Goal: Communication & Community: Participate in discussion

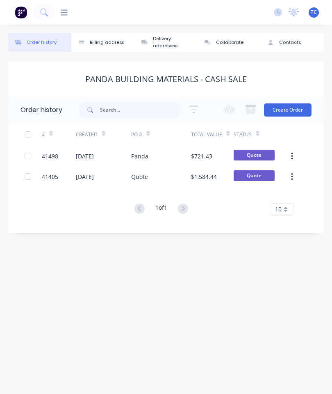
click at [59, 13] on div at bounding box center [61, 13] width 14 height 8
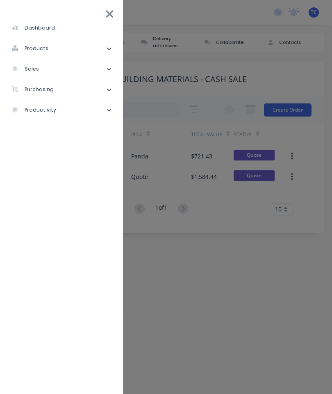
click at [62, 64] on li "sales" at bounding box center [62, 69] width 110 height 21
click at [53, 89] on div "Sales Orders" at bounding box center [41, 89] width 47 height 7
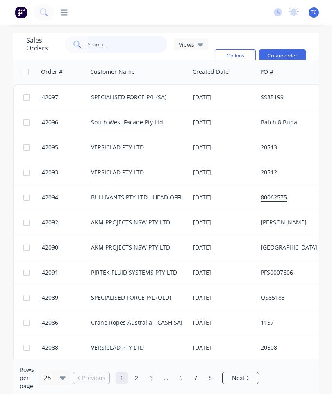
click at [113, 45] on input "text" at bounding box center [128, 44] width 80 height 16
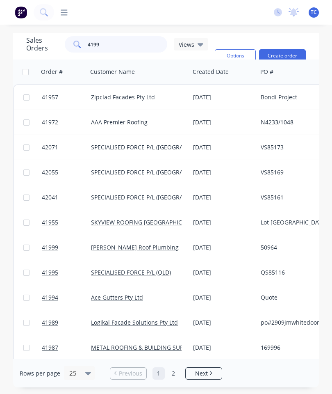
type input "41995"
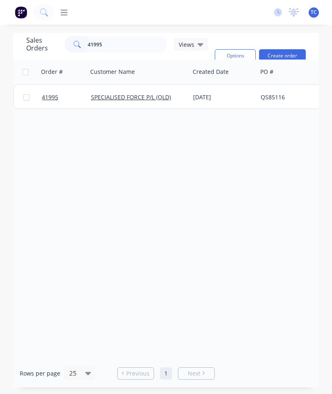
click at [48, 99] on span "41995" at bounding box center [50, 97] width 16 height 8
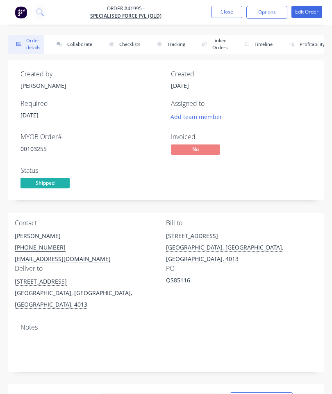
click at [81, 42] on button "Collaborate" at bounding box center [72, 44] width 47 height 19
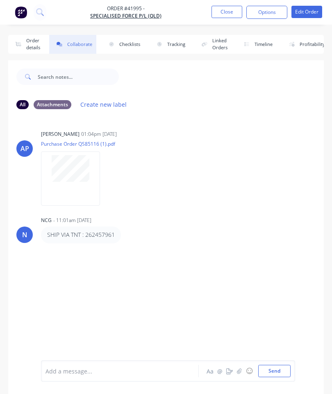
click at [235, 372] on button "button" at bounding box center [240, 371] width 10 height 10
click at [277, 370] on button "Send" at bounding box center [274, 371] width 32 height 12
click at [226, 12] on button "Close" at bounding box center [227, 12] width 31 height 12
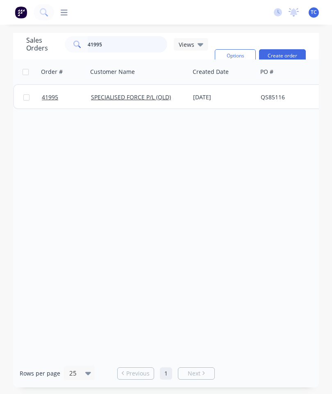
click at [122, 44] on input "41995" at bounding box center [128, 44] width 80 height 16
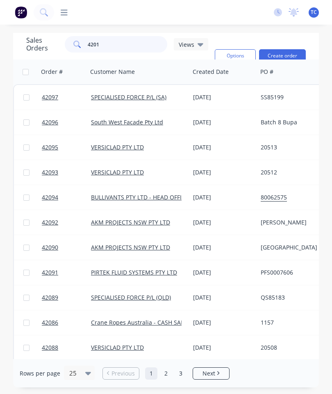
type input "42019"
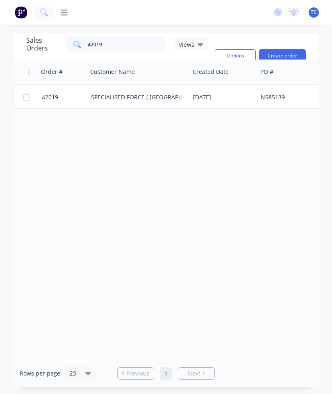
click at [57, 96] on span "42019" at bounding box center [50, 97] width 16 height 8
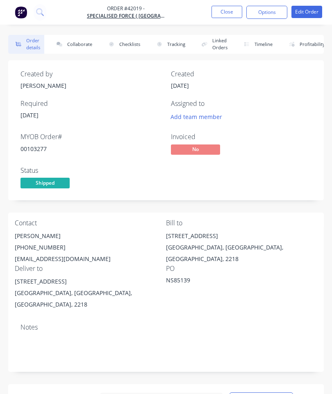
click at [85, 43] on button "Collaborate" at bounding box center [72, 44] width 47 height 19
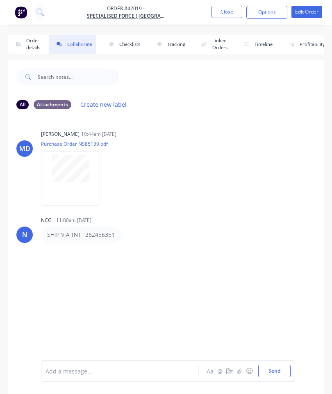
click at [241, 370] on icon "button" at bounding box center [239, 371] width 5 height 6
click at [276, 366] on button "Send" at bounding box center [274, 371] width 32 height 12
click at [223, 17] on button "Close" at bounding box center [227, 12] width 31 height 12
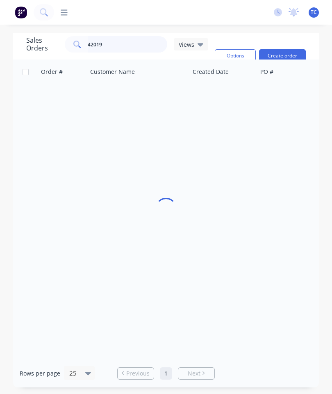
click at [145, 50] on input "42019" at bounding box center [128, 44] width 80 height 16
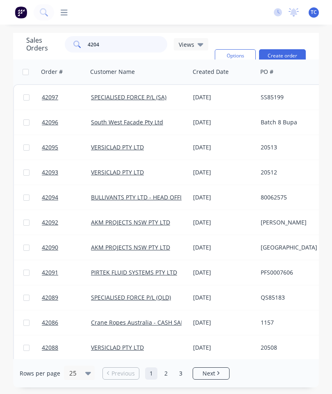
type input "42041"
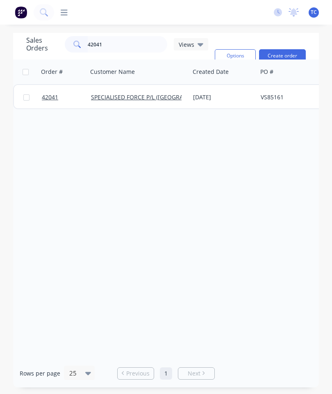
click at [49, 97] on span "42041" at bounding box center [50, 97] width 16 height 8
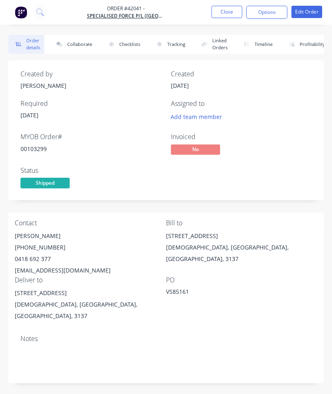
click at [84, 47] on button "Collaborate" at bounding box center [72, 44] width 47 height 19
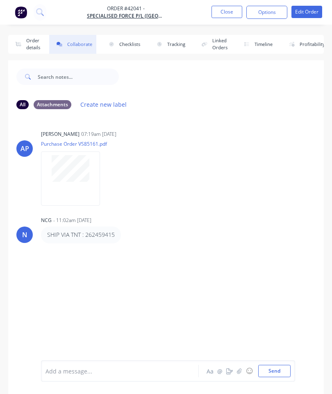
click at [241, 371] on icon "button" at bounding box center [239, 371] width 5 height 6
click at [274, 365] on button "Send" at bounding box center [274, 371] width 32 height 12
click at [228, 12] on button "Close" at bounding box center [227, 12] width 31 height 12
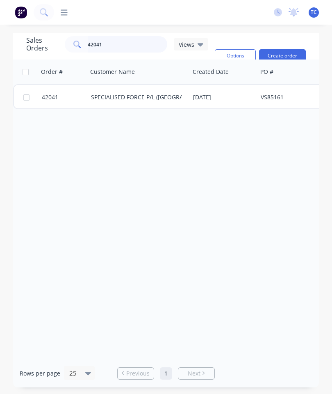
click at [124, 46] on input "42041" at bounding box center [128, 44] width 80 height 16
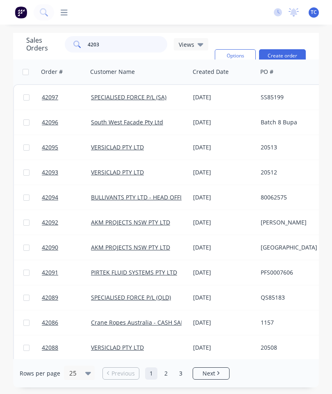
type input "42030"
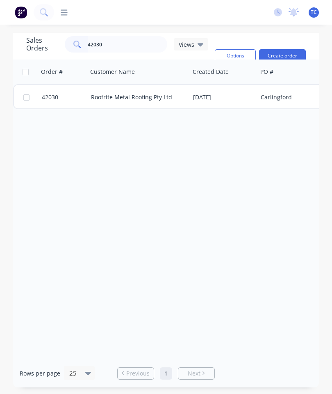
click at [50, 95] on span "42030" at bounding box center [50, 97] width 16 height 8
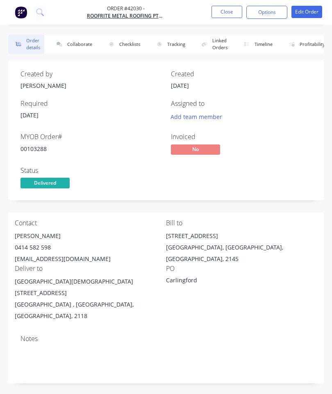
click at [80, 42] on button "Collaborate" at bounding box center [72, 44] width 47 height 19
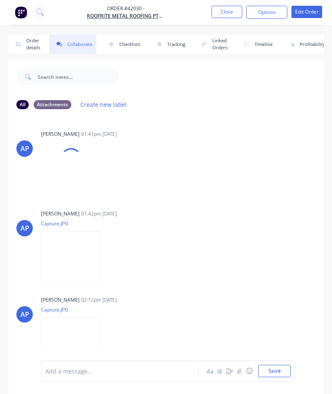
click at [241, 371] on icon "button" at bounding box center [239, 371] width 5 height 6
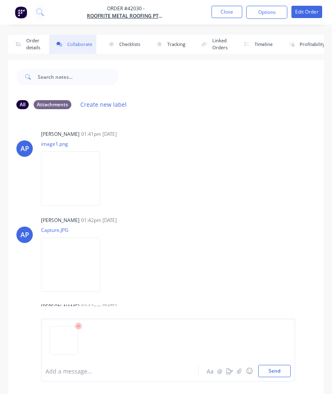
click at [279, 367] on button "Send" at bounding box center [274, 371] width 32 height 12
